Goal: Transaction & Acquisition: Book appointment/travel/reservation

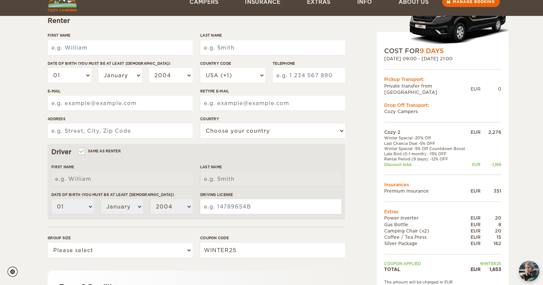
scroll to position [196, 0]
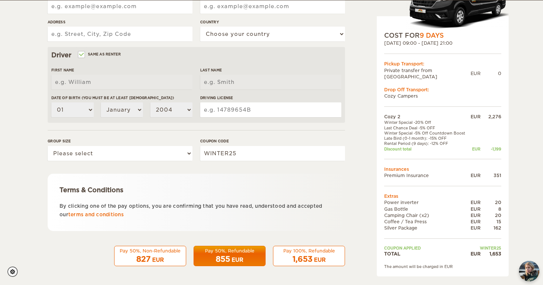
click at [417, 136] on td "Late Bird (0-1 month): -15% OFF" at bounding box center [426, 138] width 85 height 5
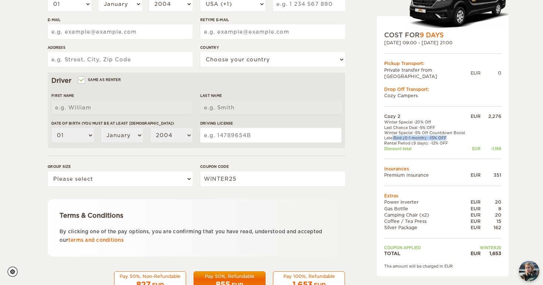
scroll to position [0, 0]
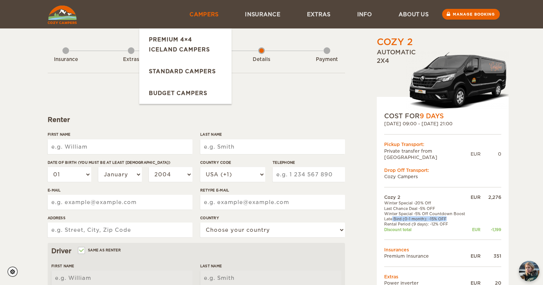
click at [199, 15] on link "Campers" at bounding box center [203, 14] width 55 height 28
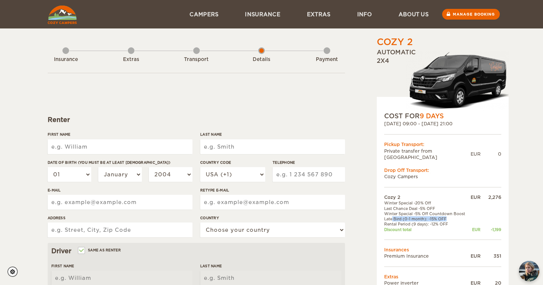
click at [69, 10] on img at bounding box center [62, 15] width 29 height 18
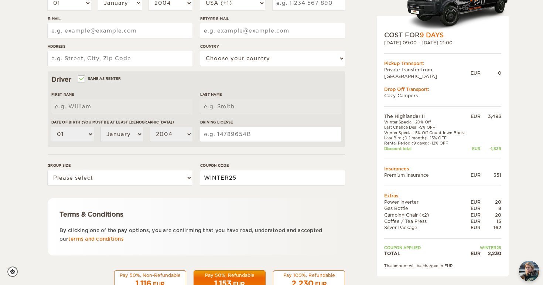
click at [246, 178] on input "WINTER25" at bounding box center [272, 177] width 145 height 15
click at [249, 202] on div "Terms & Conditions By clicking one of the pay options, you are confirming that …" at bounding box center [196, 226] width 297 height 57
click at [247, 176] on input "WINTER30" at bounding box center [272, 177] width 145 height 15
type input "WINTER25"
click at [211, 223] on div "Terms & Conditions By clicking one of the pay options, you are confirming that …" at bounding box center [196, 226] width 297 height 57
